Goal: Information Seeking & Learning: Learn about a topic

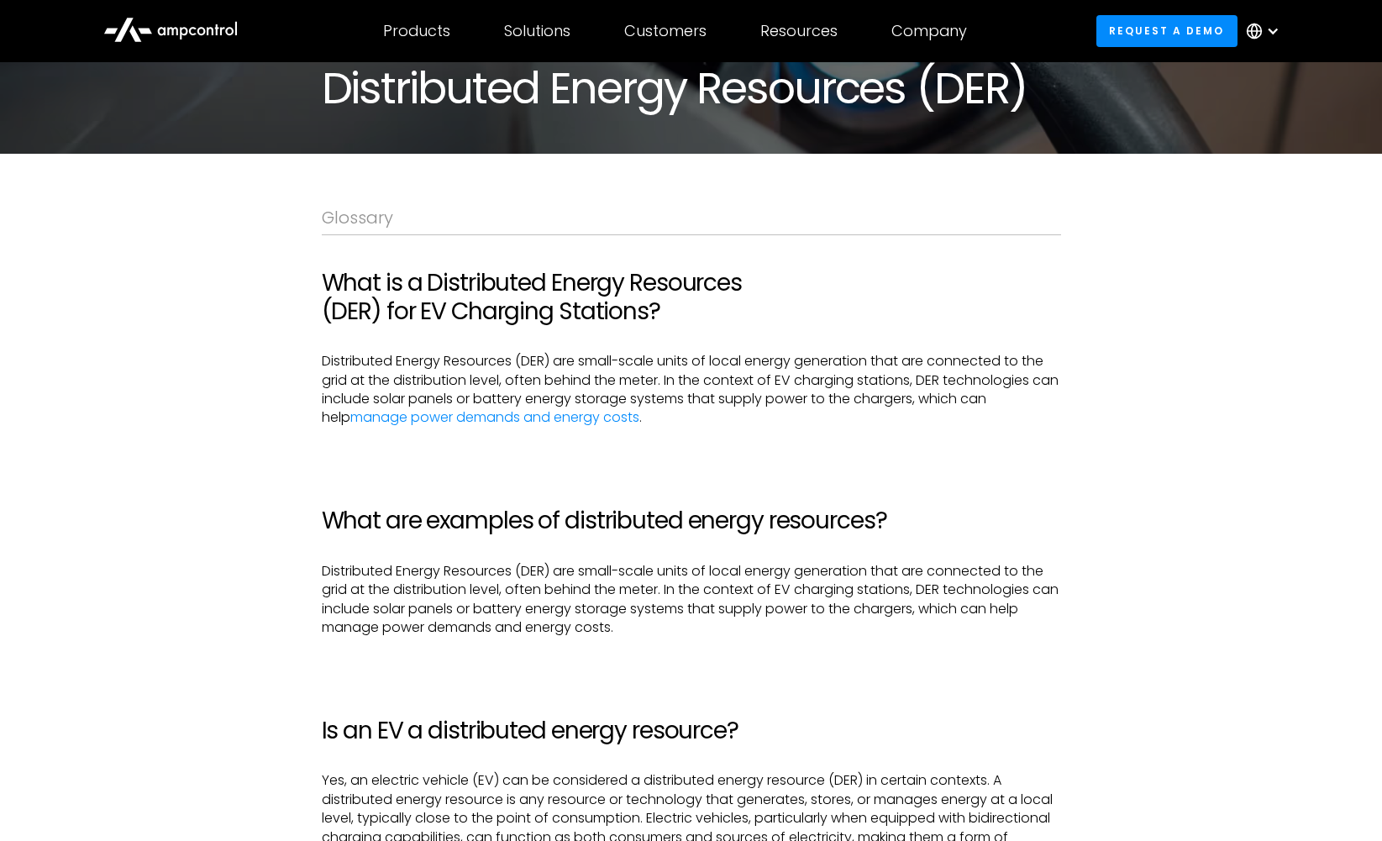
scroll to position [252, 0]
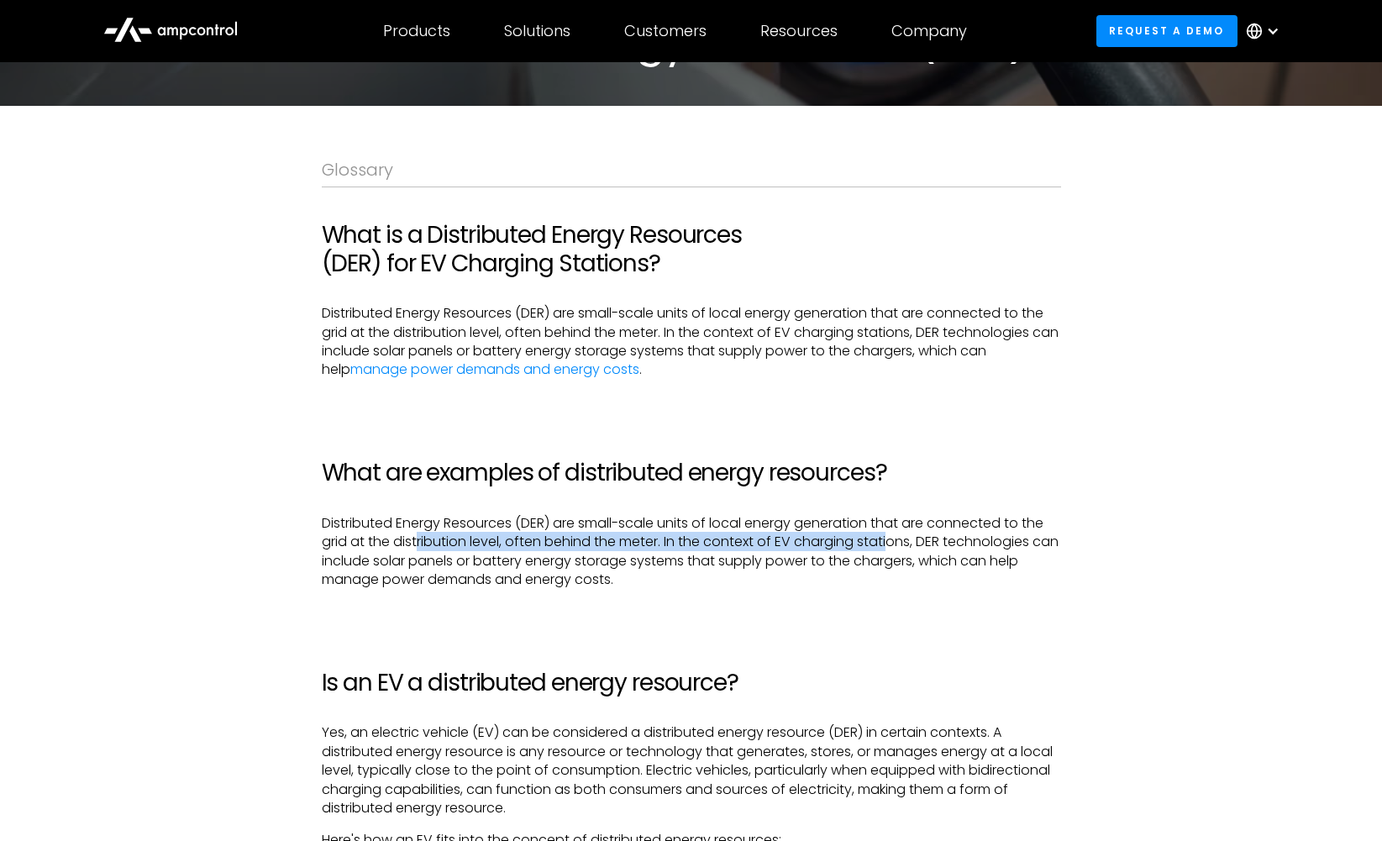
drag, startPoint x: 417, startPoint y: 550, endPoint x: 891, endPoint y: 550, distance: 474.5
click at [891, 550] on p "‍ ‍ Distributed Energy Resources (DER) are small-scale units of local energy ge…" at bounding box center [691, 552] width 739 height 76
click at [893, 555] on p "‍ ‍ Distributed Energy Resources (DER) are small-scale units of local energy ge…" at bounding box center [691, 552] width 739 height 76
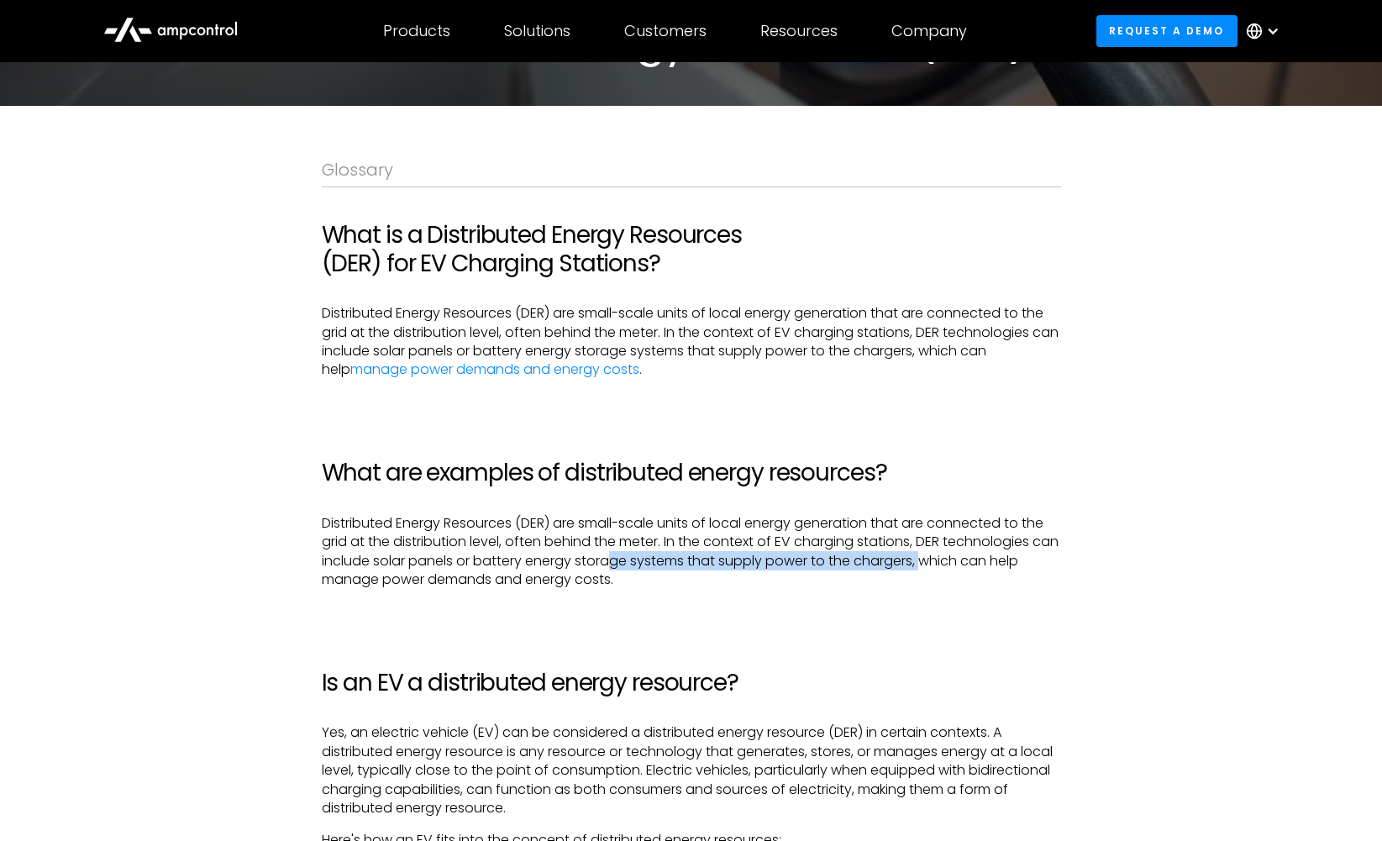
drag, startPoint x: 956, startPoint y: 561, endPoint x: 638, endPoint y: 560, distance: 317.5
click at [638, 560] on p "‍ ‍ Distributed Energy Resources (DER) are small-scale units of local energy ge…" at bounding box center [691, 552] width 739 height 76
drag, startPoint x: 638, startPoint y: 560, endPoint x: 475, endPoint y: 584, distance: 164.6
click at [637, 560] on p "‍ ‍ Distributed Energy Resources (DER) are small-scale units of local energy ge…" at bounding box center [691, 552] width 739 height 76
click at [428, 584] on p "‍ ‍ Distributed Energy Resources (DER) are small-scale units of local energy ge…" at bounding box center [691, 552] width 739 height 76
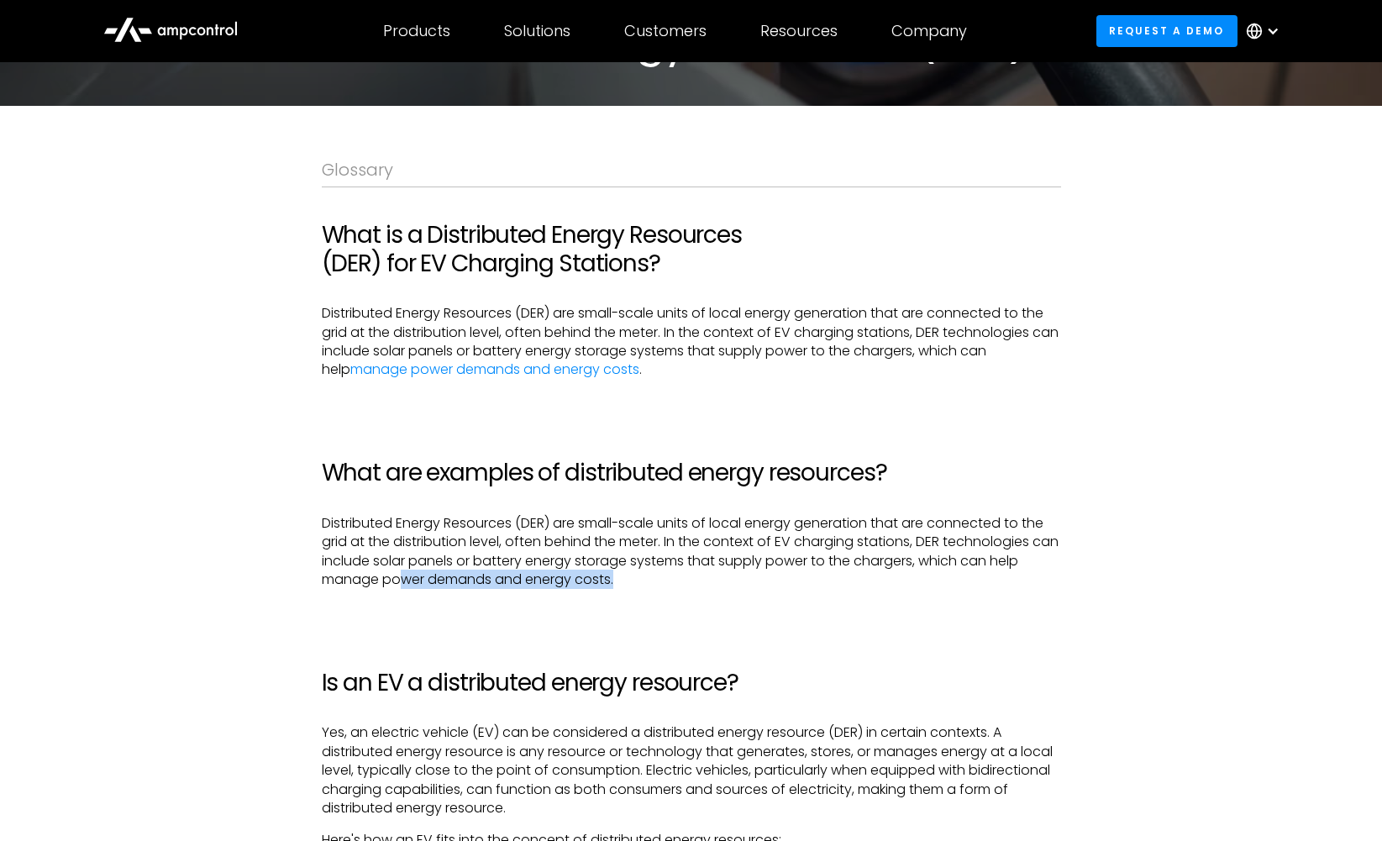
drag, startPoint x: 404, startPoint y: 580, endPoint x: 672, endPoint y: 581, distance: 267.9
click at [672, 581] on p "‍ ‍ Distributed Energy Resources (DER) are small-scale units of local energy ge…" at bounding box center [691, 552] width 739 height 76
drag, startPoint x: 654, startPoint y: 579, endPoint x: 649, endPoint y: 561, distance: 18.3
click at [649, 561] on p "‍ ‍ Distributed Energy Resources (DER) are small-scale units of local energy ge…" at bounding box center [691, 552] width 739 height 76
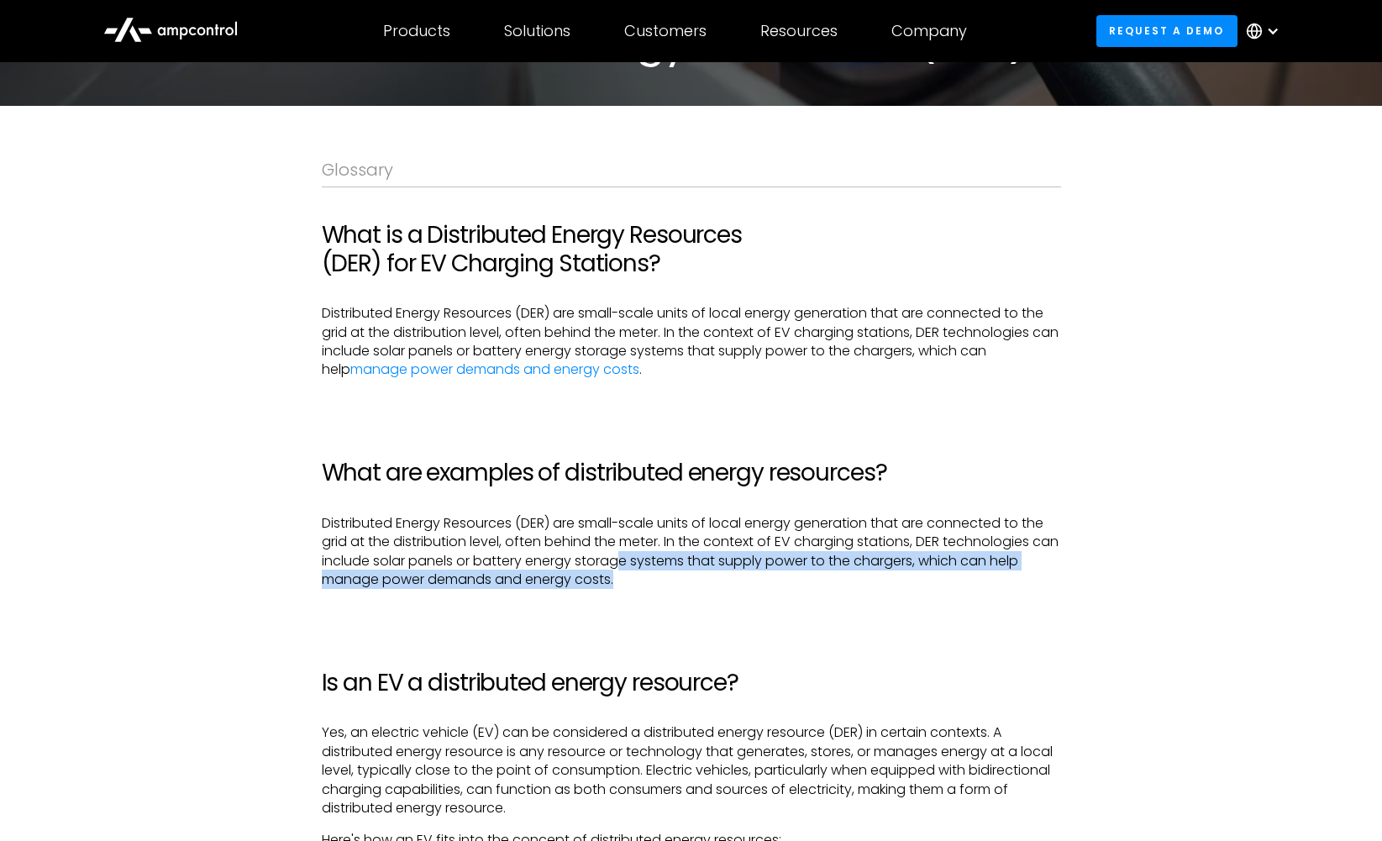
click at [649, 561] on p "‍ ‍ Distributed Energy Resources (DER) are small-scale units of local energy ge…" at bounding box center [691, 552] width 739 height 76
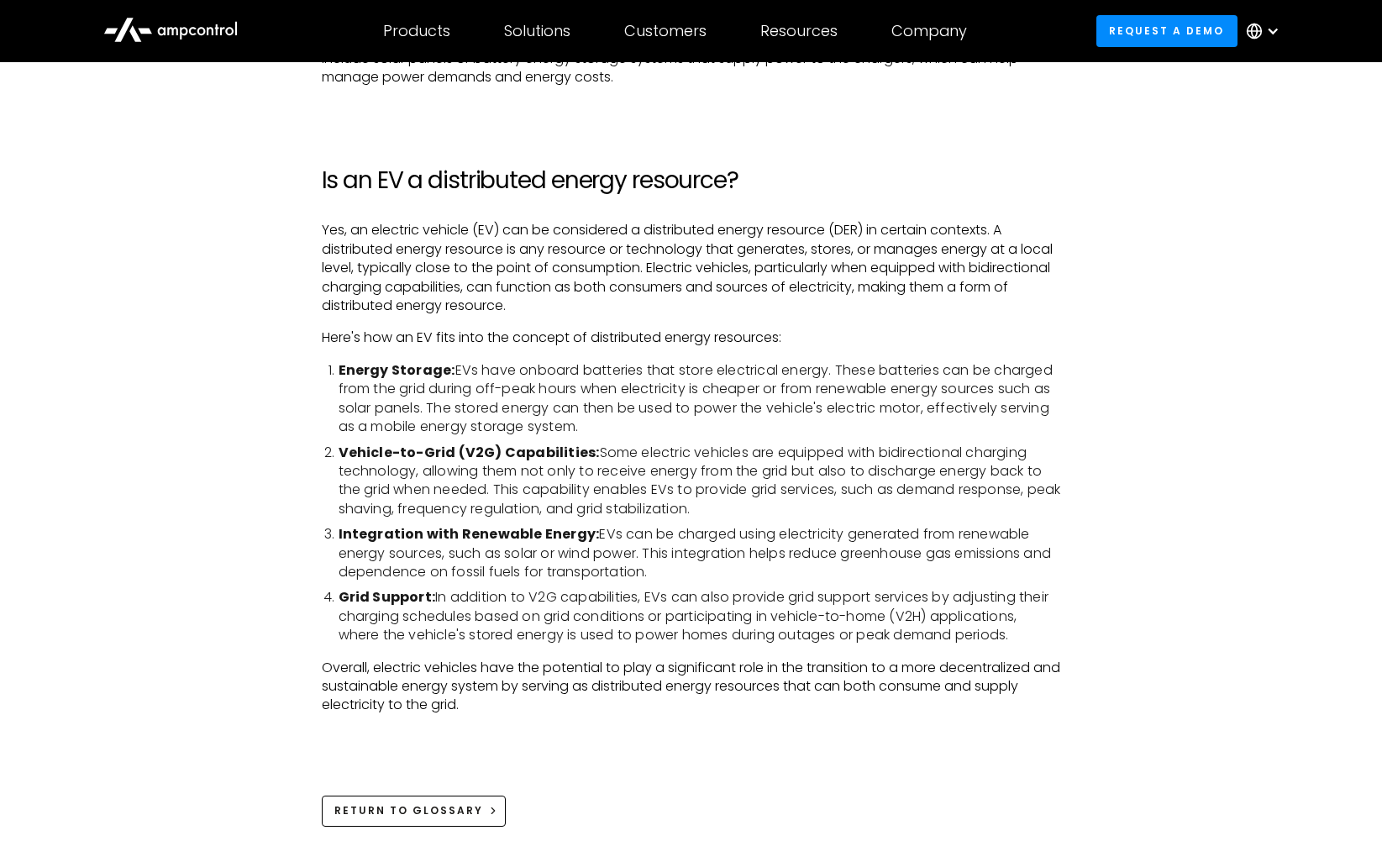
scroll to position [756, 0]
drag, startPoint x: 694, startPoint y: 448, endPoint x: 925, endPoint y: 448, distance: 231.0
click at [925, 448] on li "Vehicle-to-Grid (V2G) Capabilities: Some electric vehicles are equipped with bi…" at bounding box center [699, 480] width 722 height 76
drag, startPoint x: 389, startPoint y: 470, endPoint x: 717, endPoint y: 470, distance: 328.4
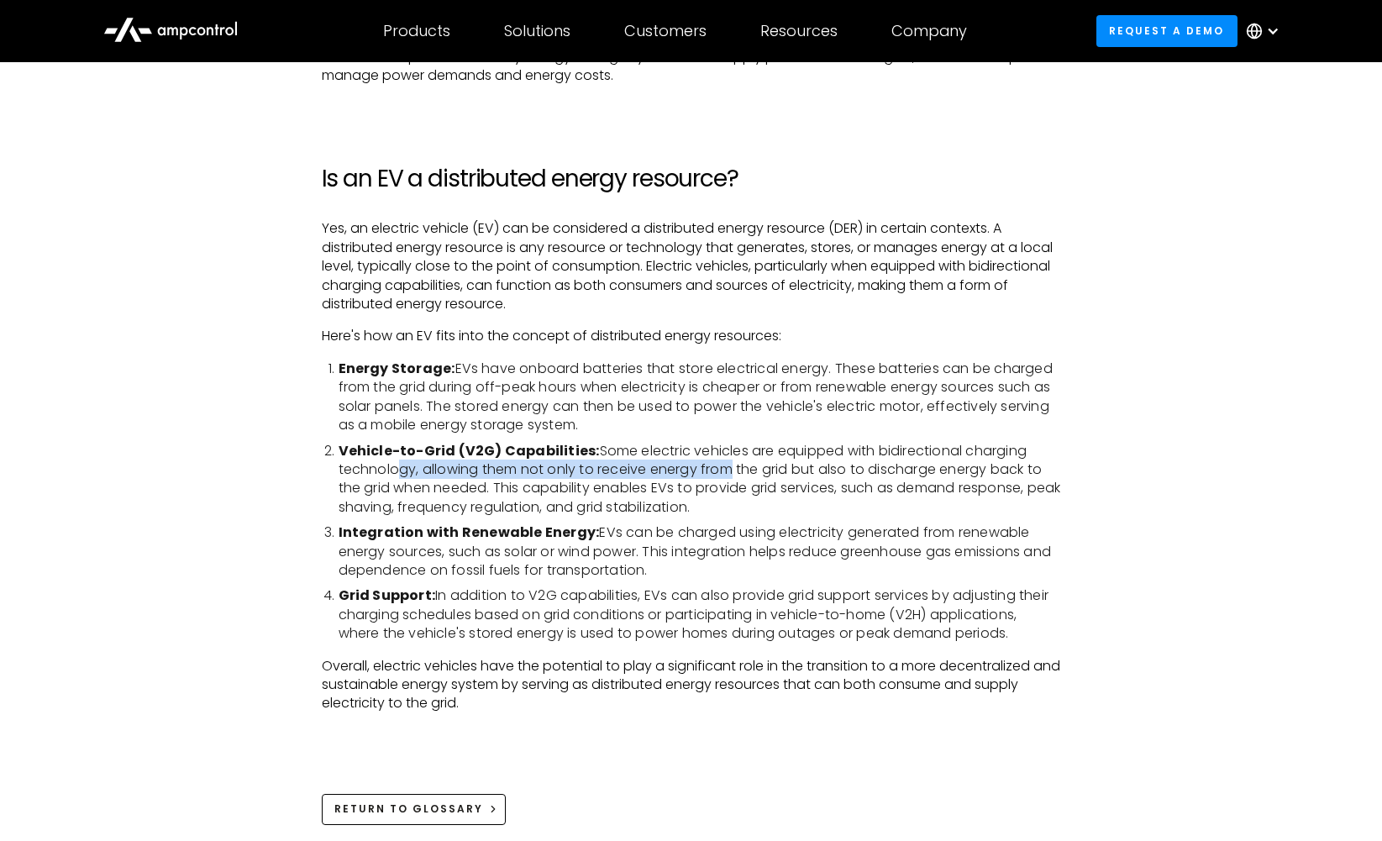
click at [717, 470] on li "Vehicle-to-Grid (V2G) Capabilities: Some electric vehicles are equipped with bi…" at bounding box center [699, 480] width 722 height 76
drag, startPoint x: 771, startPoint y: 469, endPoint x: 635, endPoint y: 469, distance: 136.1
click at [635, 469] on li "Vehicle-to-Grid (V2G) Capabilities: Some electric vehicles are equipped with bi…" at bounding box center [699, 480] width 722 height 76
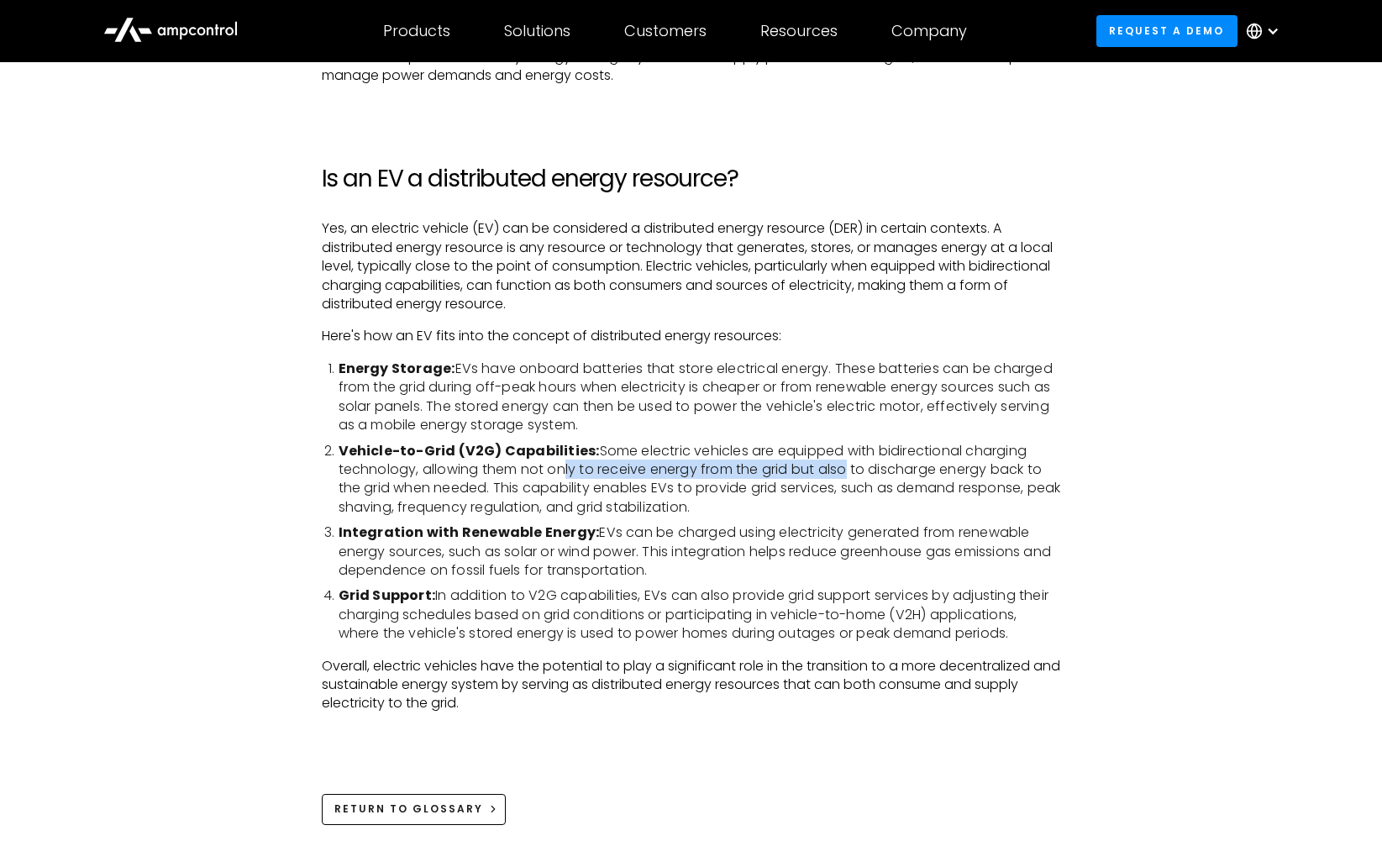
drag, startPoint x: 557, startPoint y: 469, endPoint x: 841, endPoint y: 475, distance: 283.9
click at [841, 475] on li "Vehicle-to-Grid (V2G) Capabilities: Some electric vehicles are equipped with bi…" at bounding box center [699, 480] width 722 height 76
drag, startPoint x: 575, startPoint y: 485, endPoint x: 844, endPoint y: 486, distance: 268.8
click at [844, 486] on li "Vehicle-to-Grid (V2G) Capabilities: Some electric vehicles are equipped with bi…" at bounding box center [699, 480] width 722 height 76
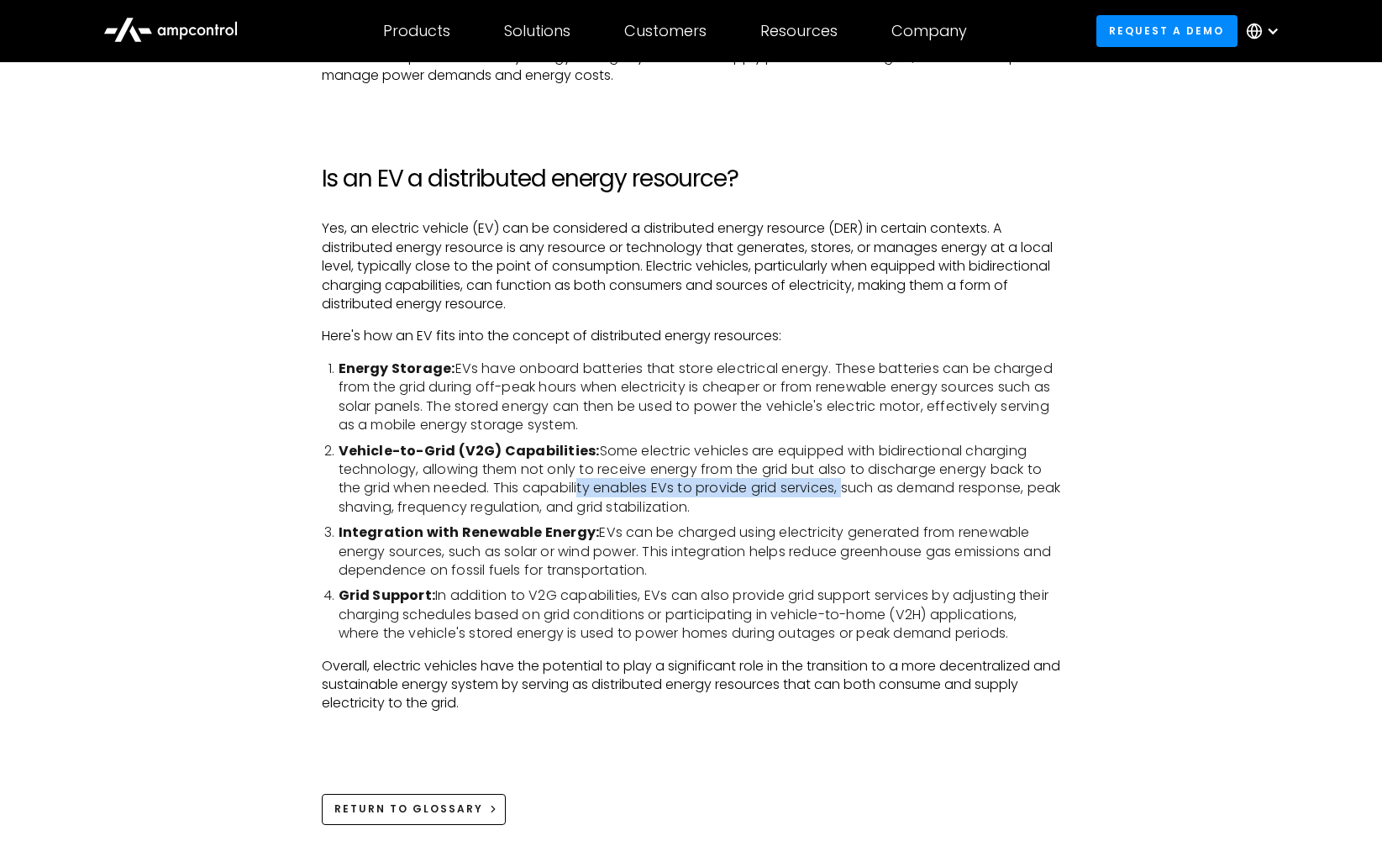
click at [842, 486] on li "Vehicle-to-Grid (V2G) Capabilities: Some electric vehicles are equipped with bi…" at bounding box center [699, 480] width 722 height 76
drag, startPoint x: 745, startPoint y: 475, endPoint x: 889, endPoint y: 475, distance: 143.6
click at [887, 475] on li "Vehicle-to-Grid (V2G) Capabilities: Some electric vehicles are equipped with bi…" at bounding box center [699, 480] width 722 height 76
drag, startPoint x: 919, startPoint y: 470, endPoint x: 690, endPoint y: 472, distance: 228.4
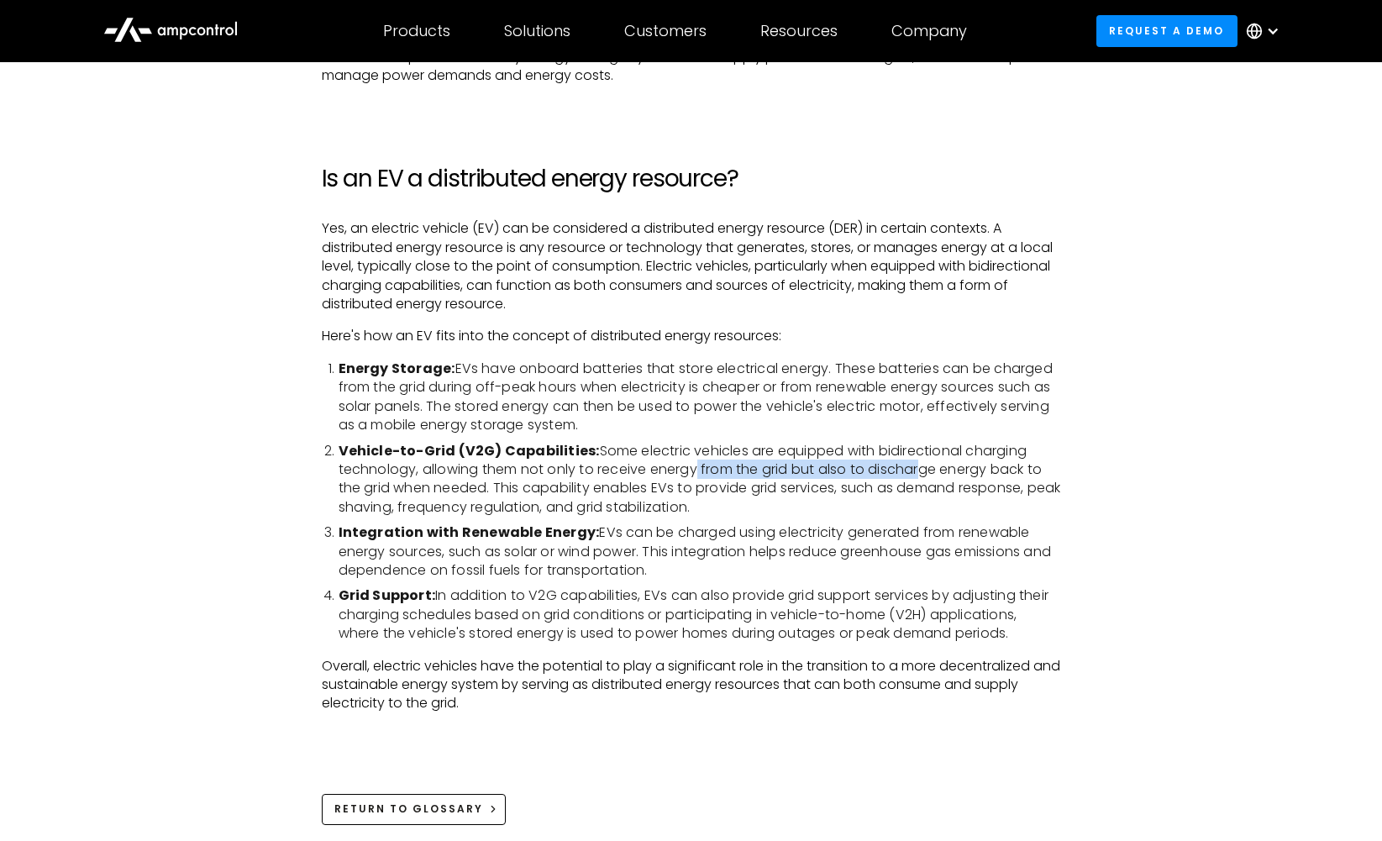
click at [690, 472] on li "Vehicle-to-Grid (V2G) Capabilities: Some electric vehicles are equipped with bi…" at bounding box center [699, 480] width 722 height 76
